Goal: Task Accomplishment & Management: Use online tool/utility

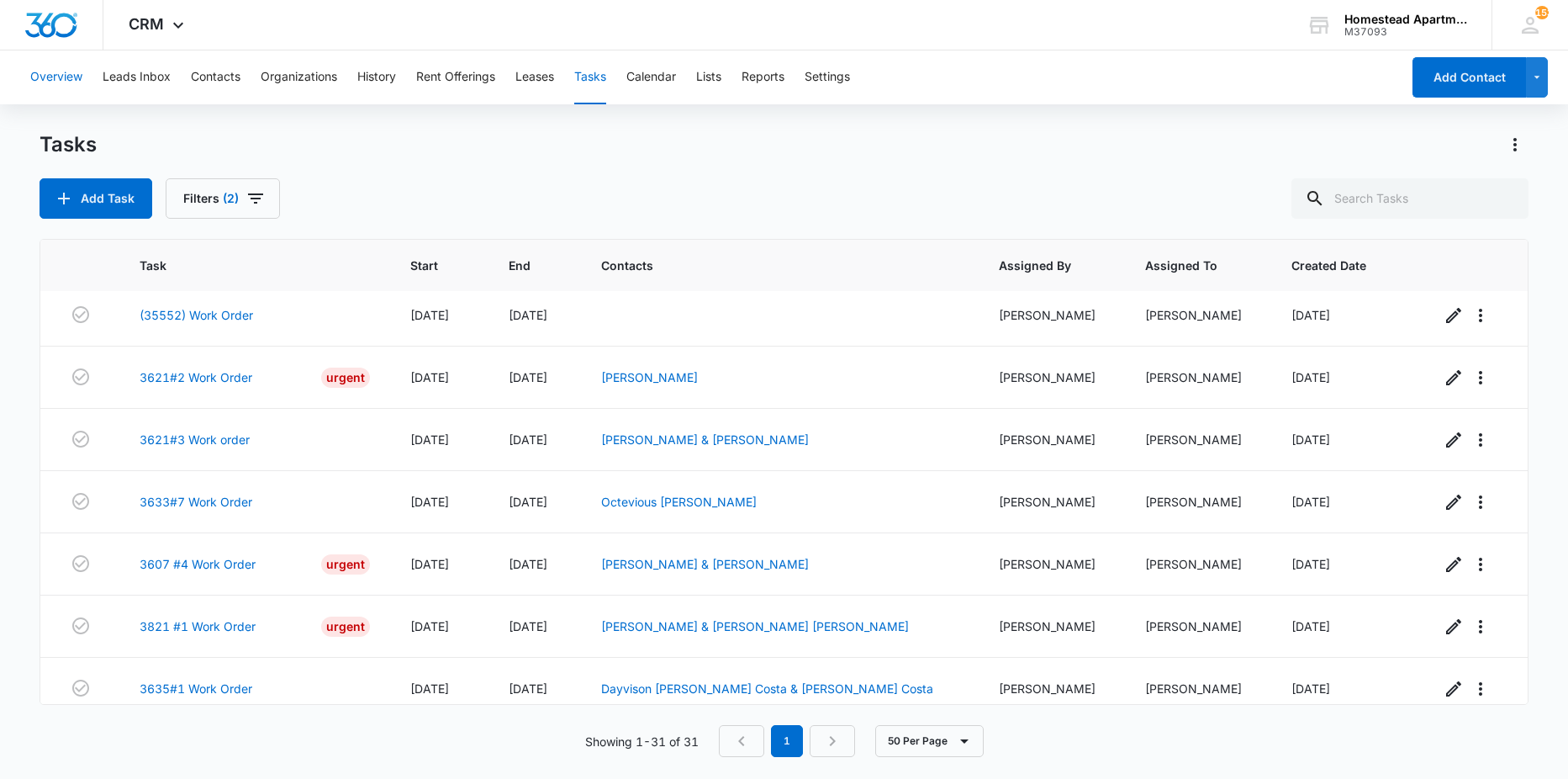
scroll to position [1562, 0]
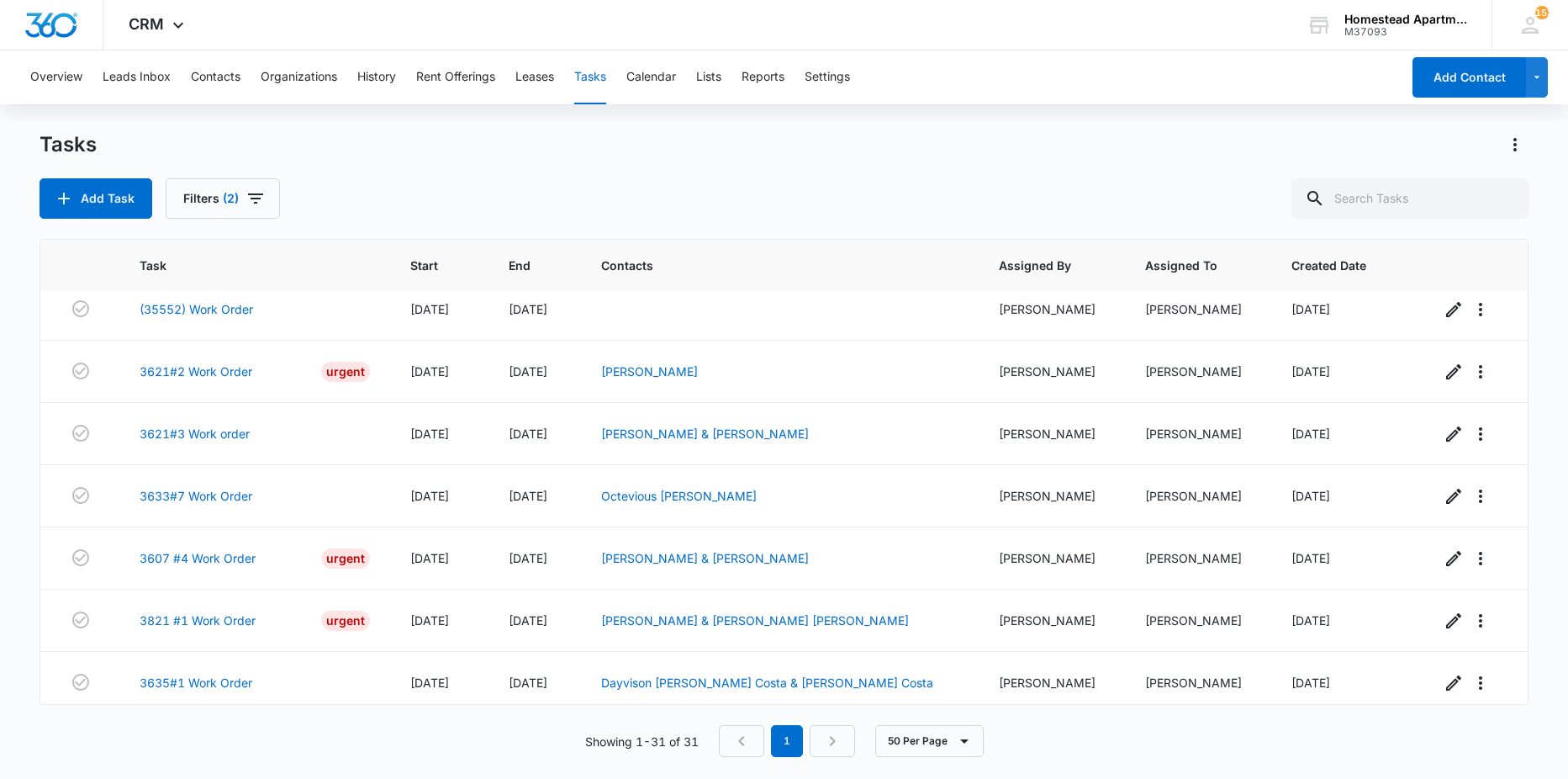
scroll to position [1562, 0]
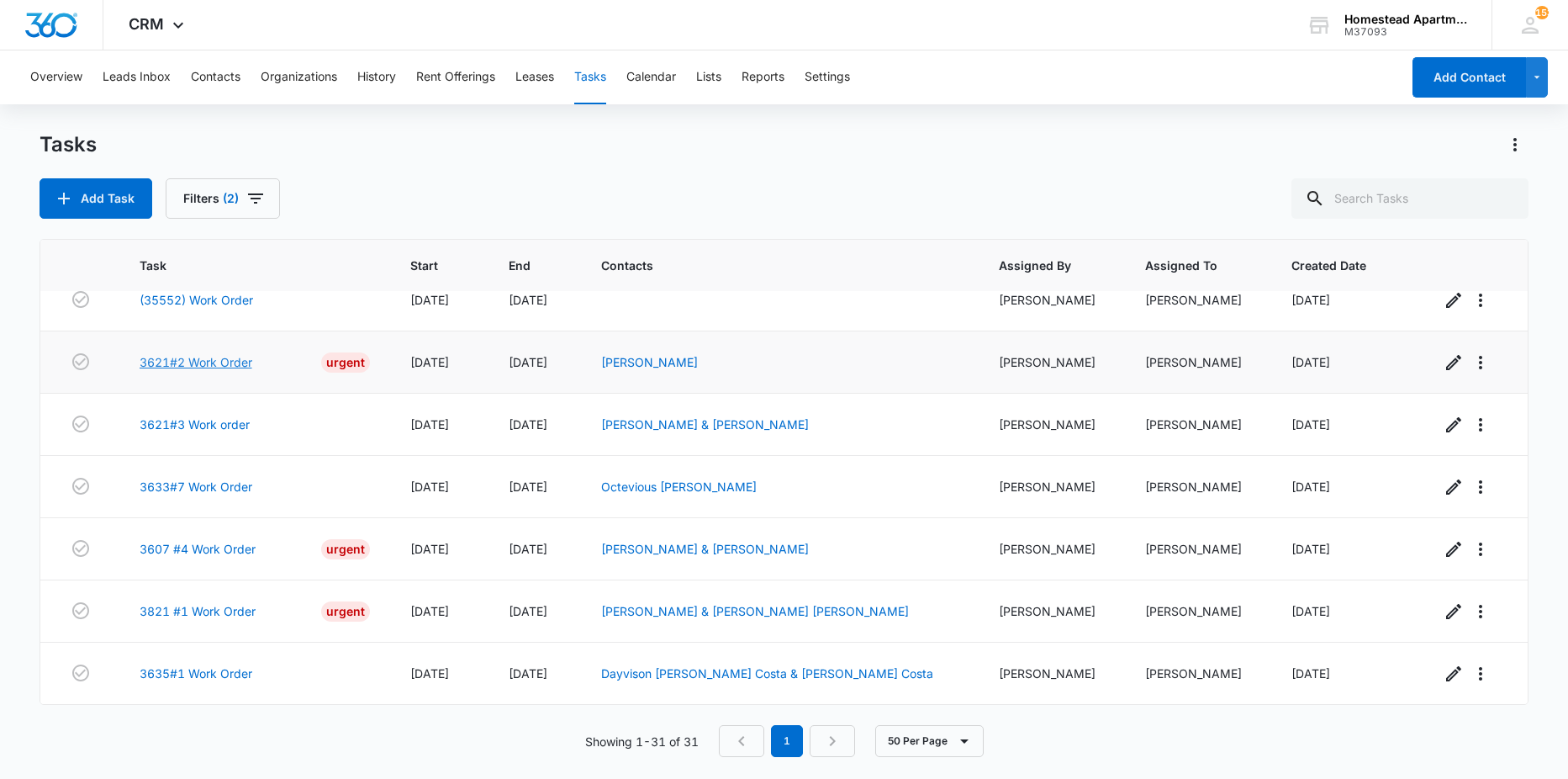
click at [241, 366] on link "3621#2 Work Order" at bounding box center [195, 362] width 112 height 17
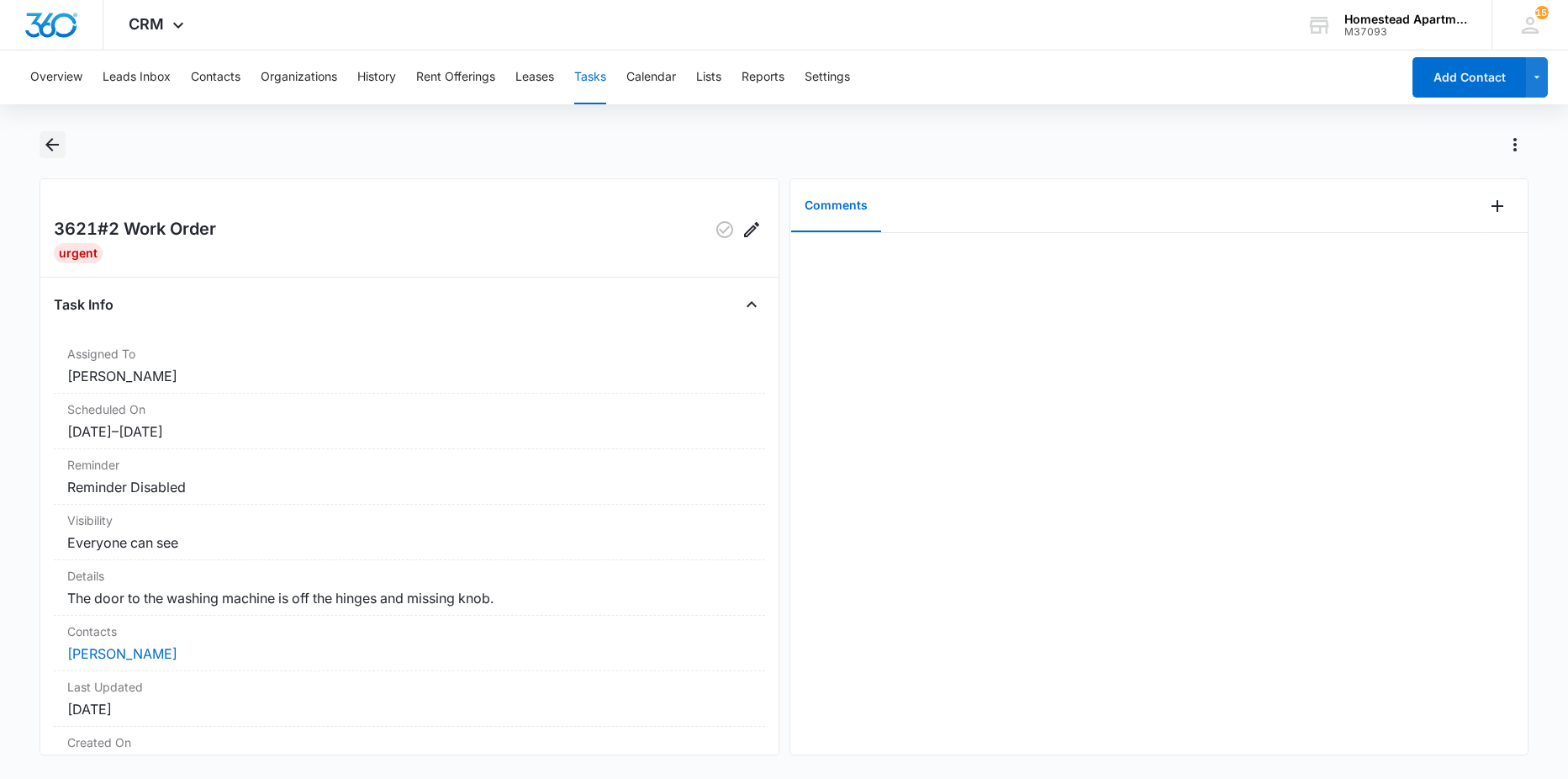
click at [44, 145] on icon "Back" at bounding box center [51, 144] width 20 height 20
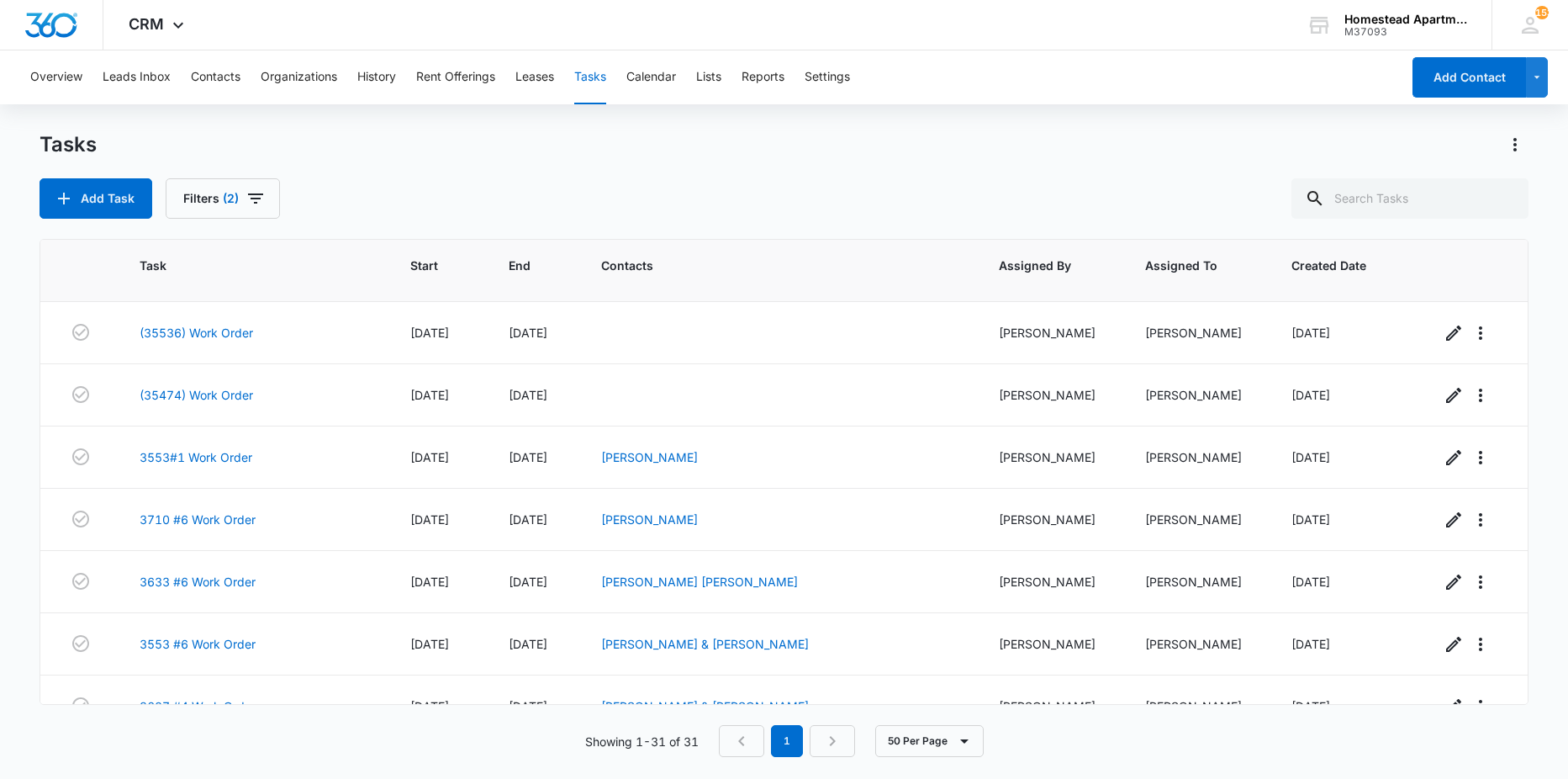
scroll to position [1562, 0]
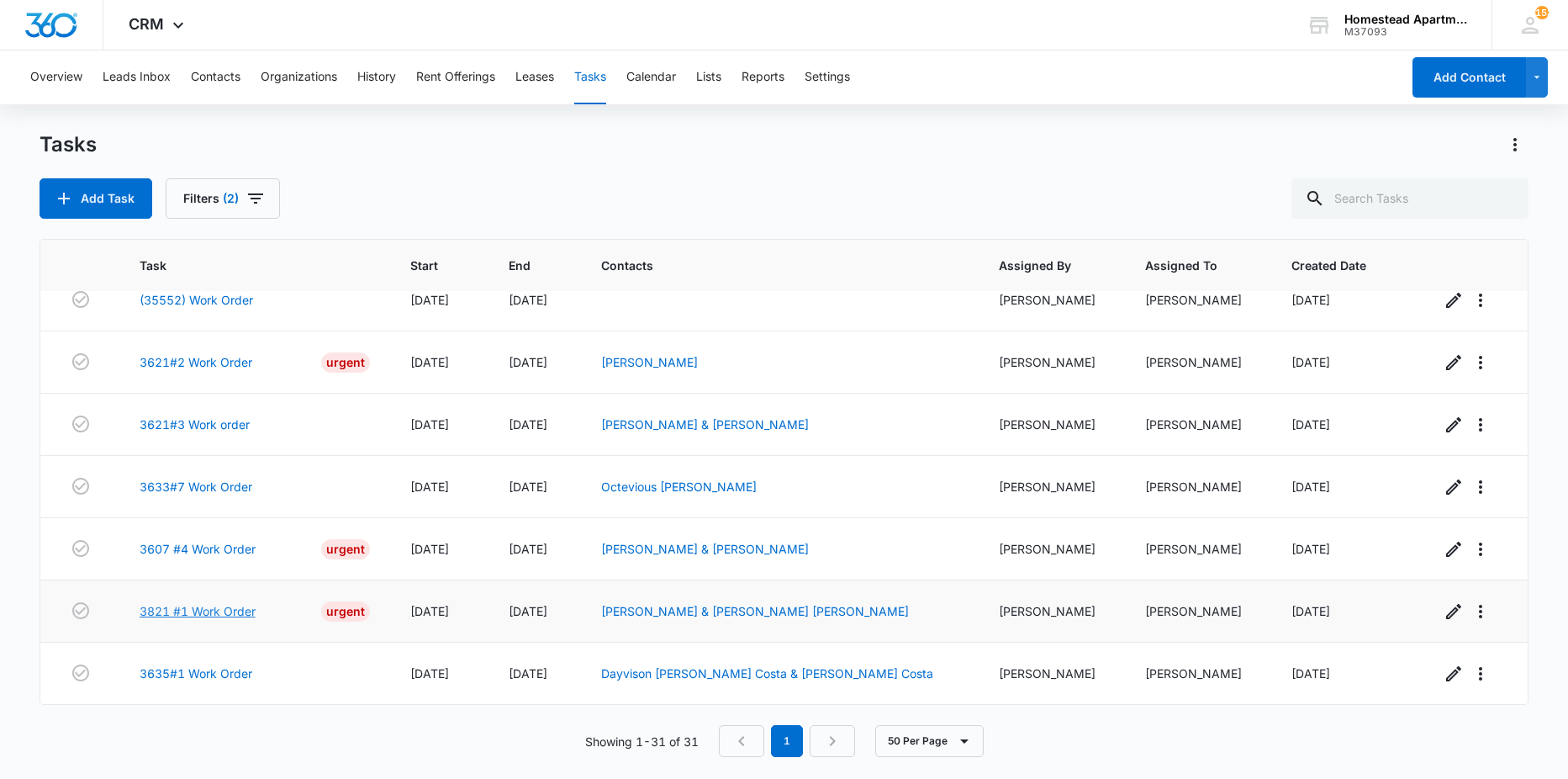
click at [200, 611] on link "3821 #1 Work Order" at bounding box center [197, 611] width 116 height 17
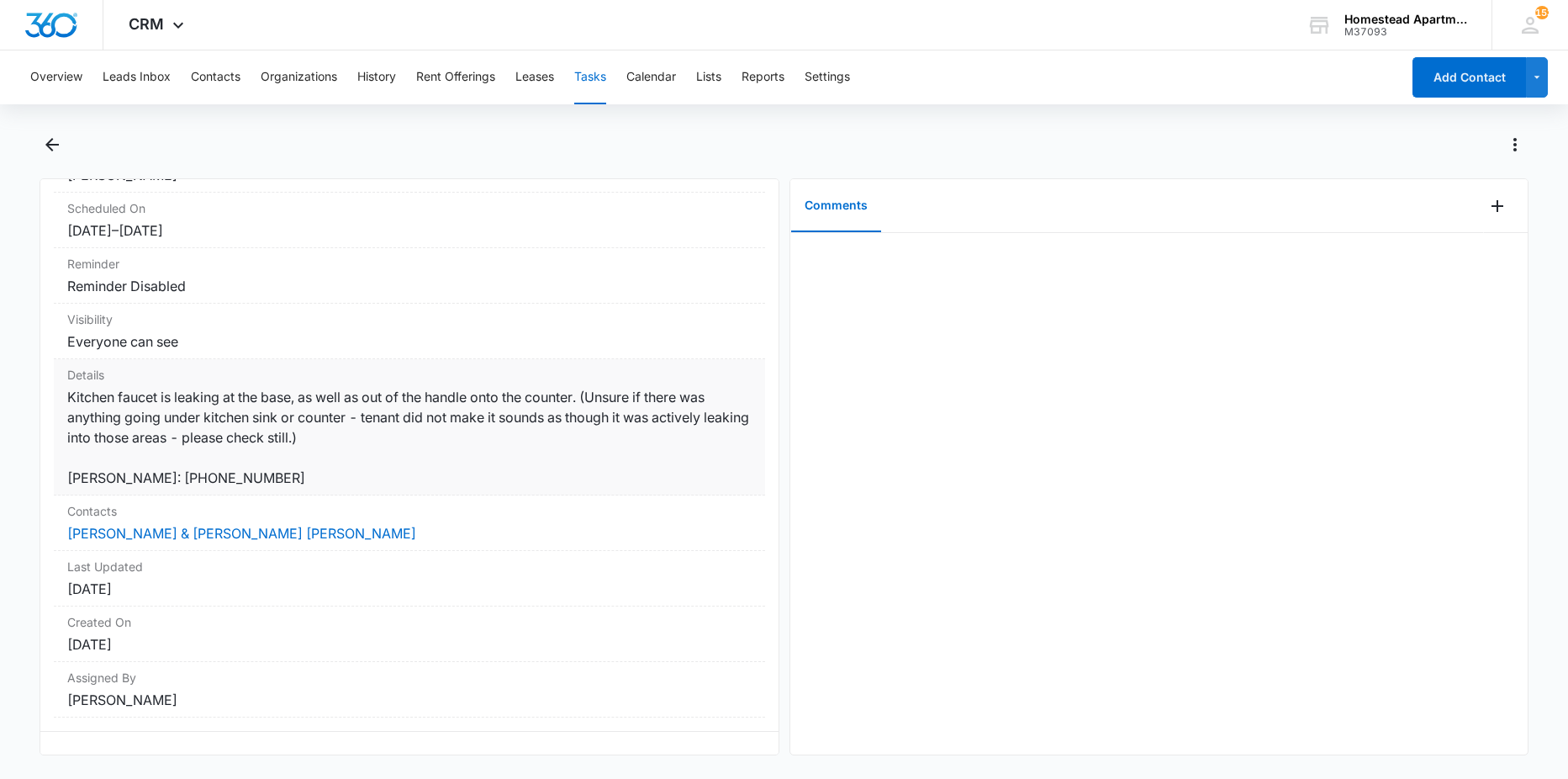
scroll to position [161, 0]
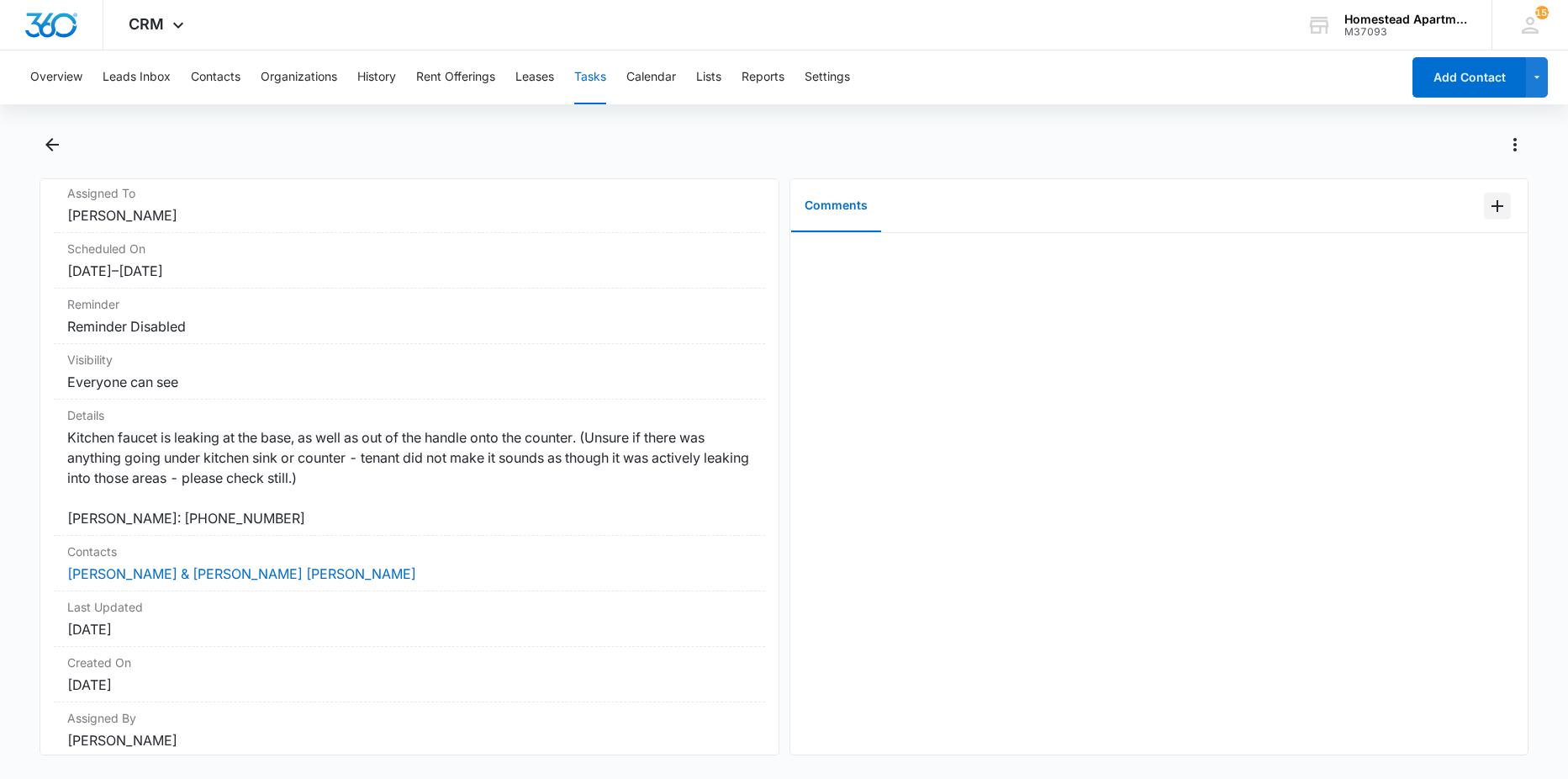
click at [1484, 195] on button "Add Comment" at bounding box center [1497, 206] width 27 height 27
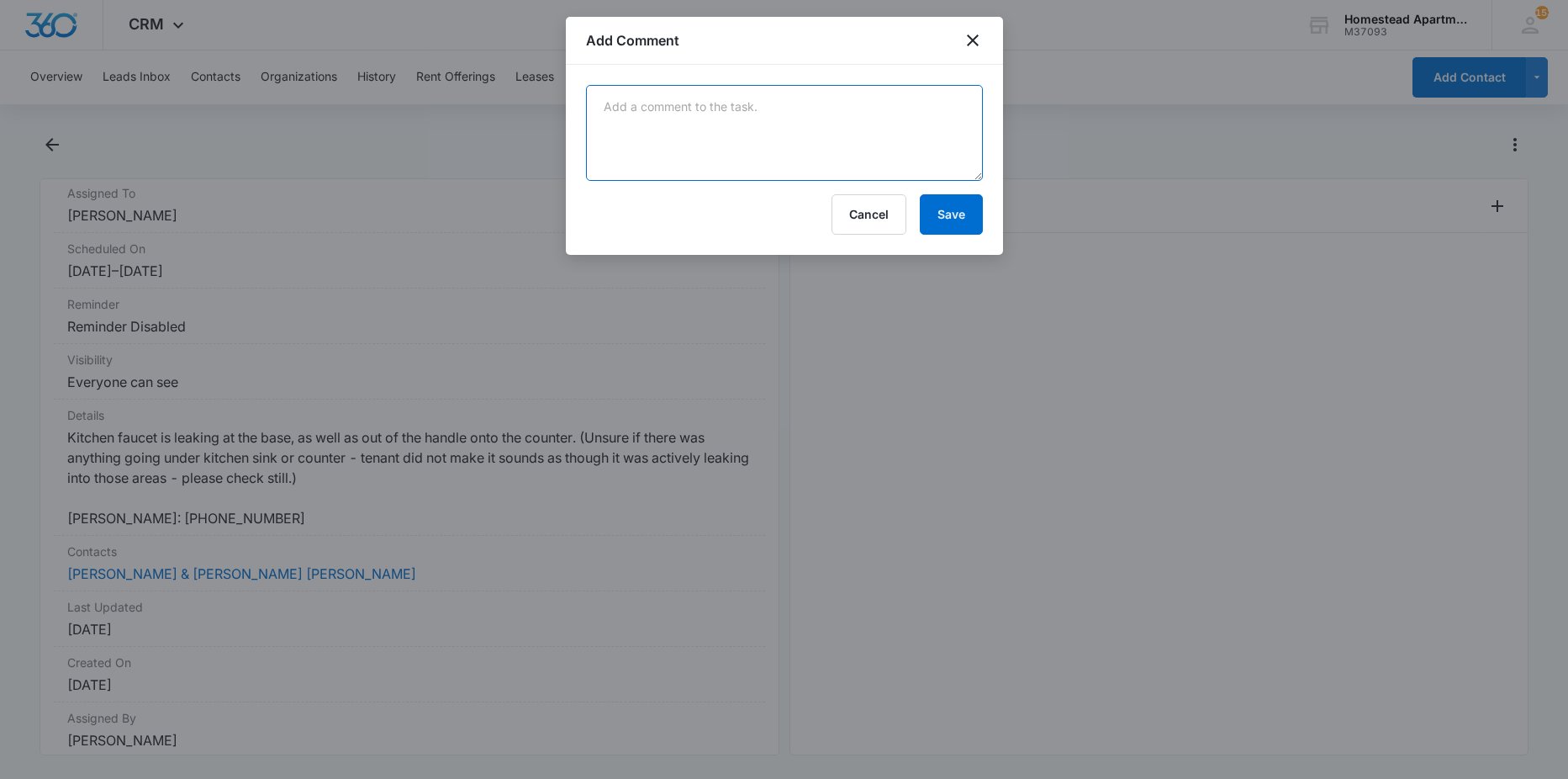
click at [612, 123] on textarea at bounding box center [784, 133] width 397 height 96
type textarea "replaced kitchen faucet"
click at [962, 216] on button "Save" at bounding box center [951, 215] width 63 height 41
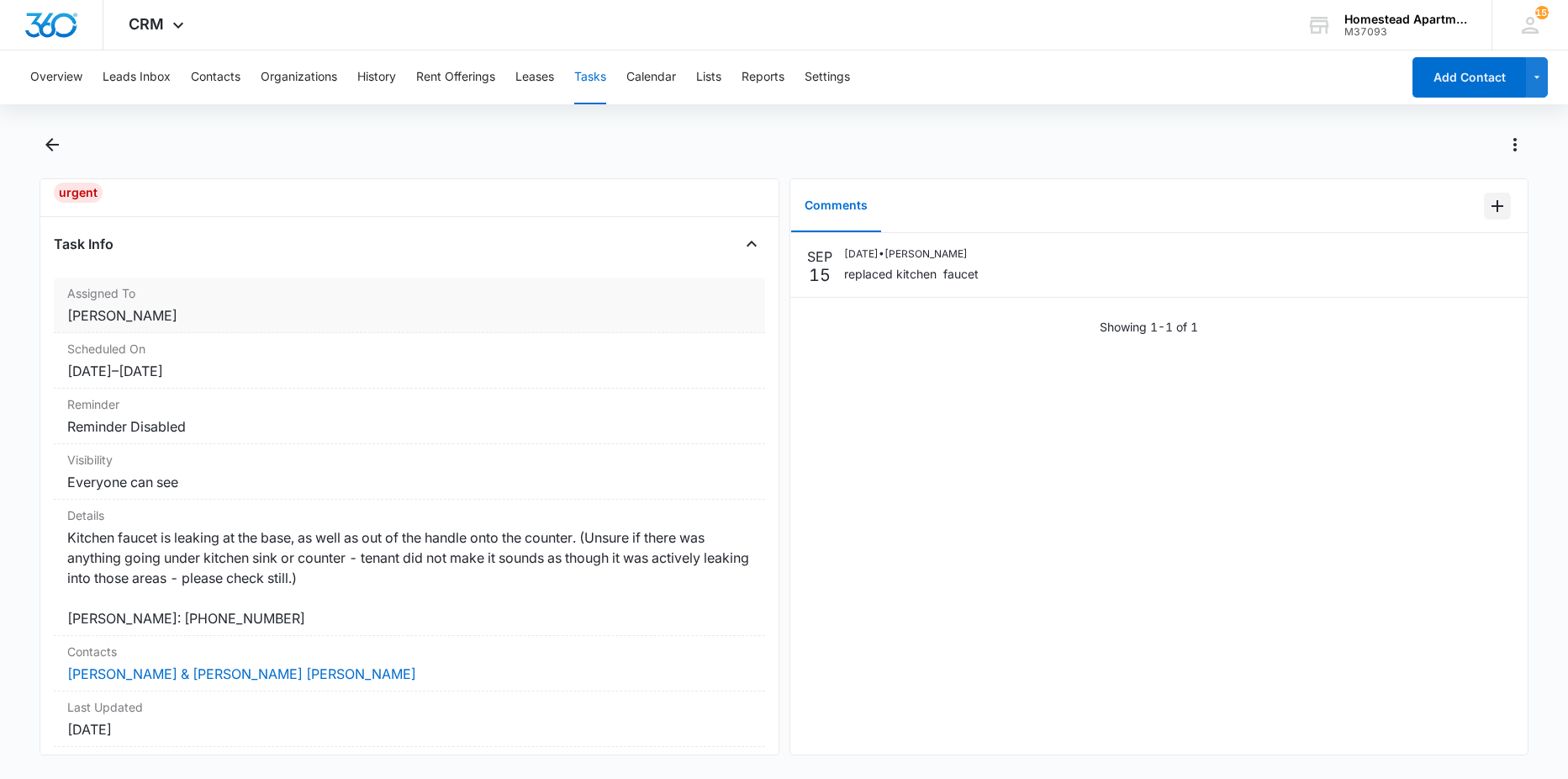
scroll to position [0, 0]
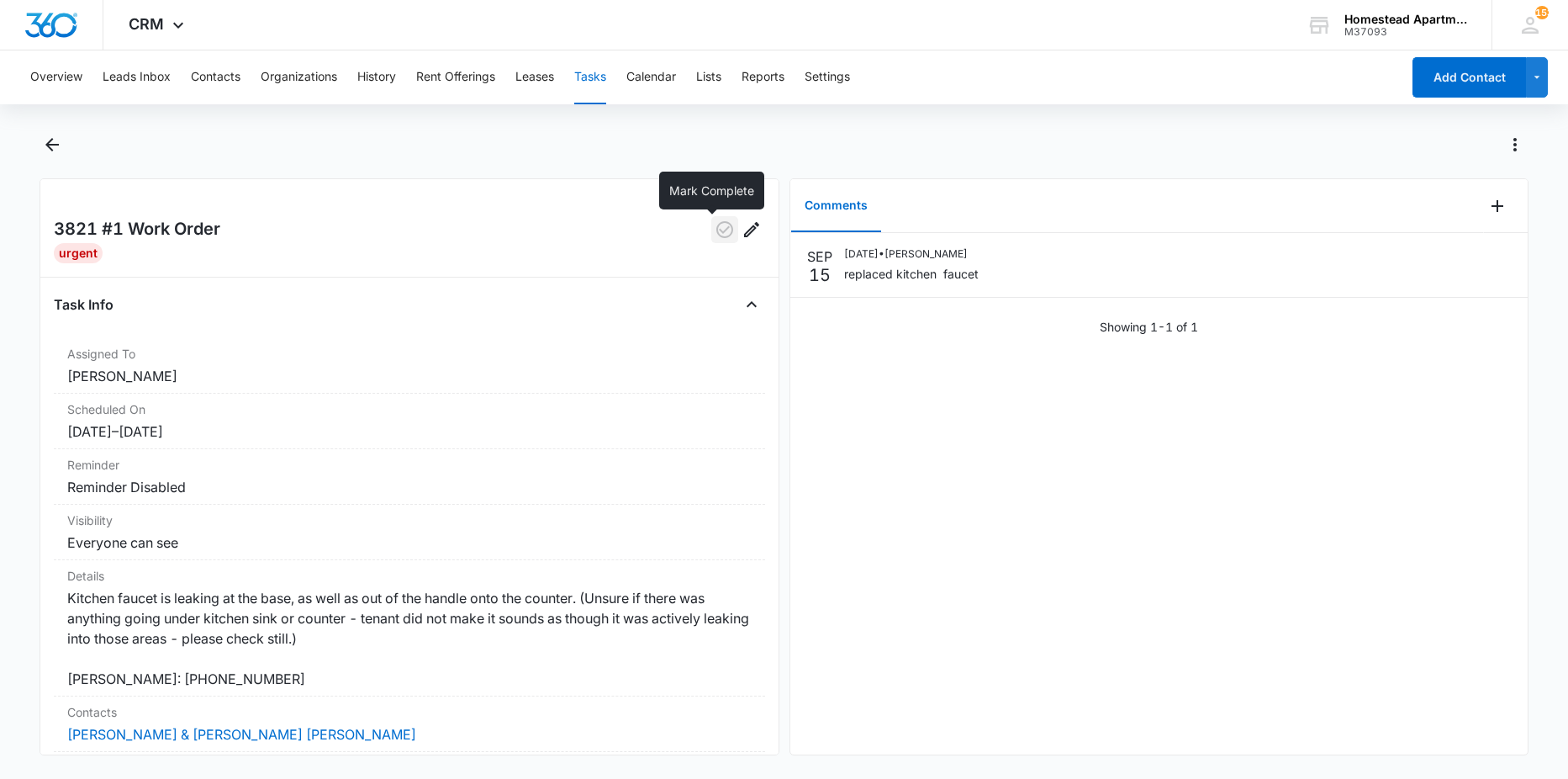
click at [715, 228] on icon "button" at bounding box center [725, 229] width 20 height 20
click at [48, 149] on icon "Back" at bounding box center [51, 144] width 20 height 20
